Goal: Task Accomplishment & Management: Manage account settings

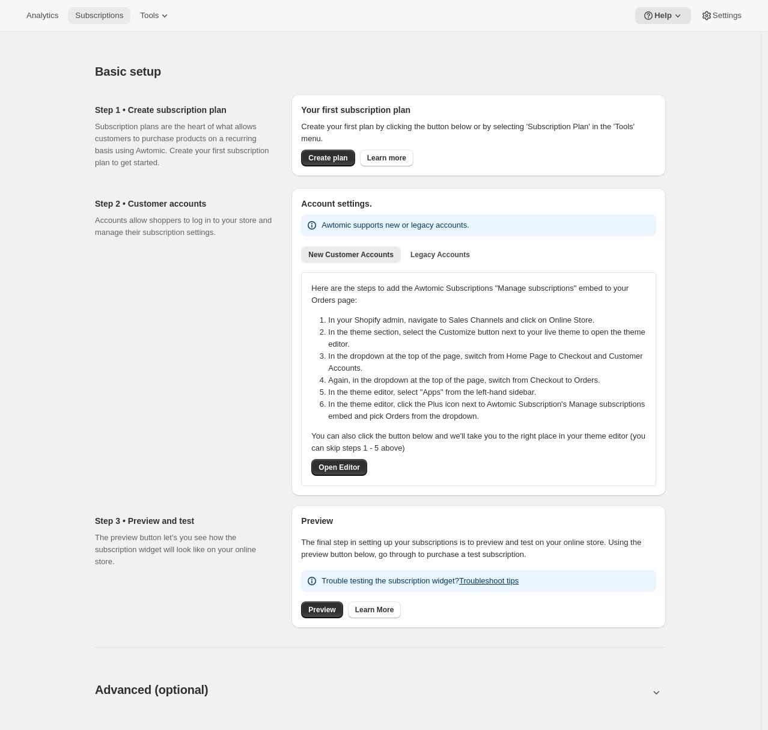
click at [115, 13] on span "Subscriptions" at bounding box center [99, 16] width 48 height 10
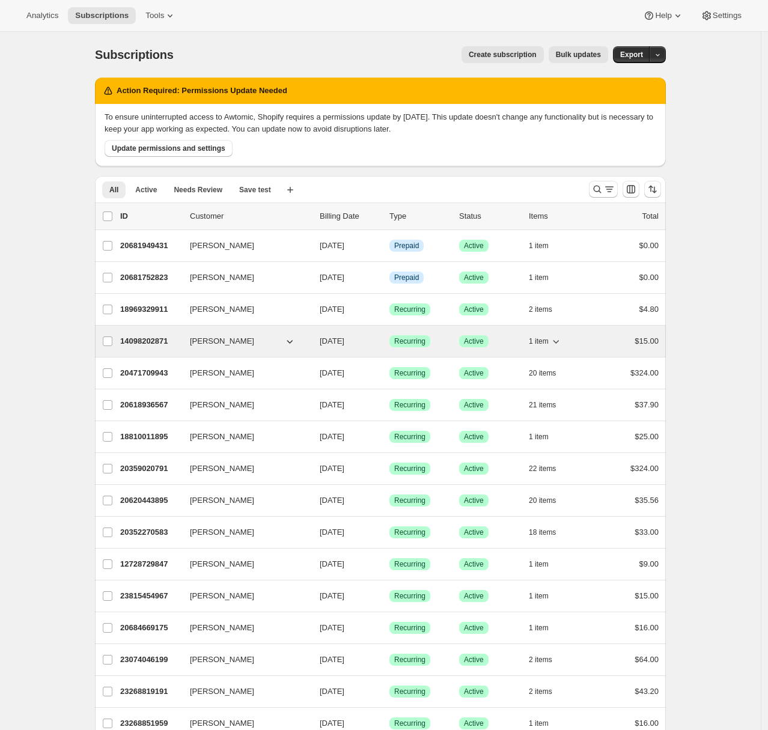
click at [139, 336] on p "14098202871" at bounding box center [150, 341] width 60 height 12
